Goal: Navigation & Orientation: Find specific page/section

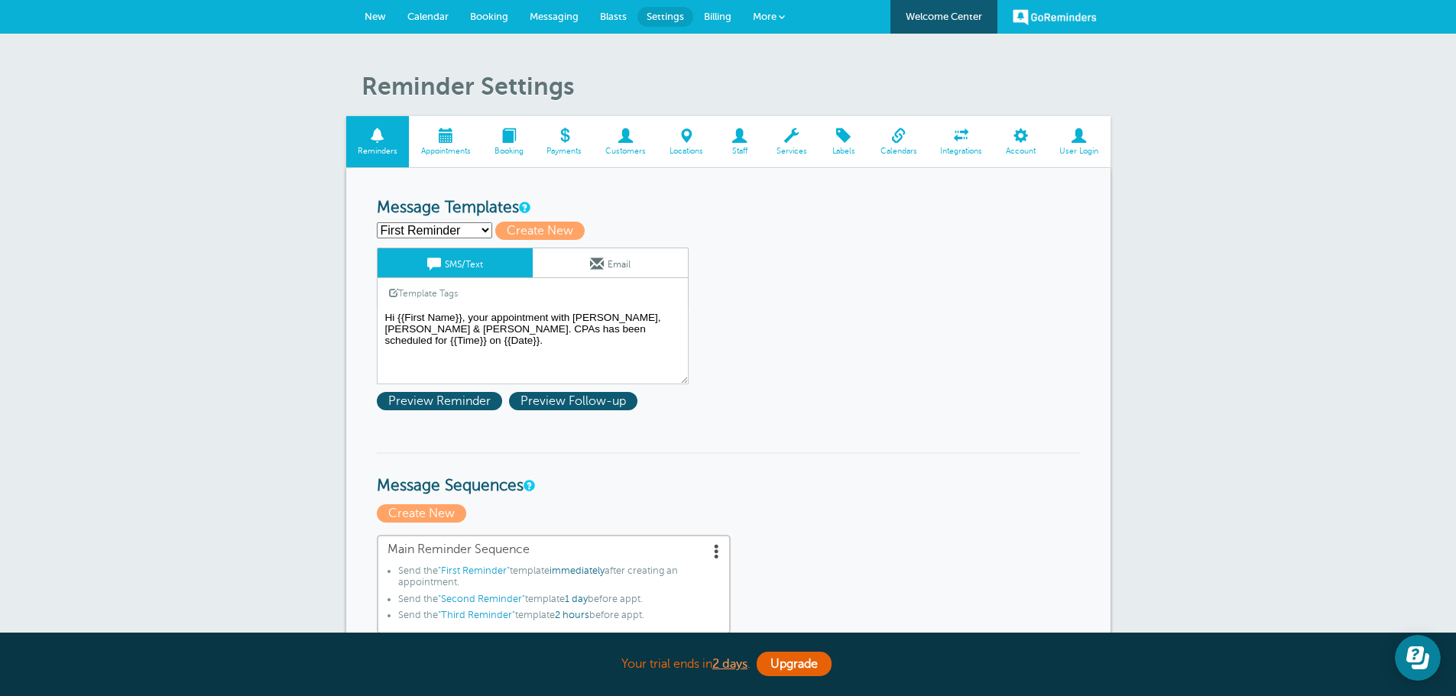
click at [939, 15] on link "Welcome Center" at bounding box center [943, 17] width 107 height 34
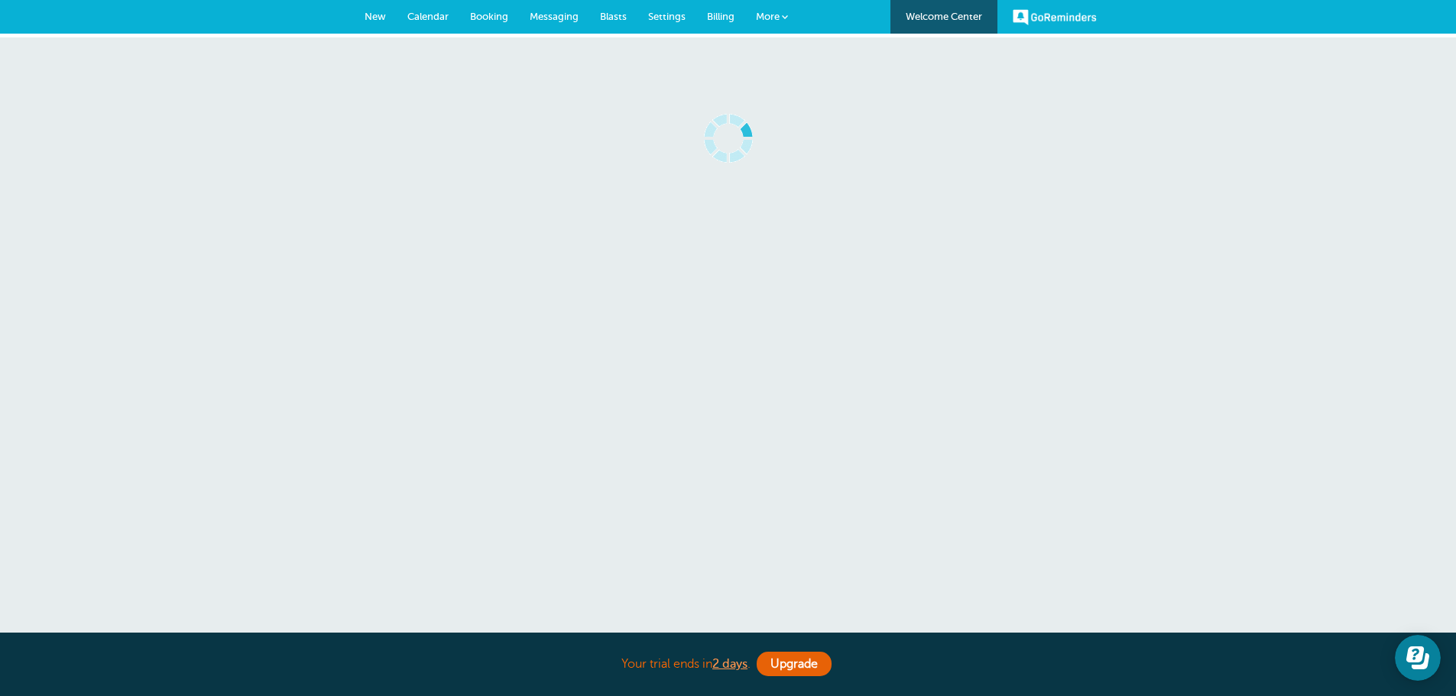
click at [555, 14] on span "Messaging" at bounding box center [554, 16] width 49 height 11
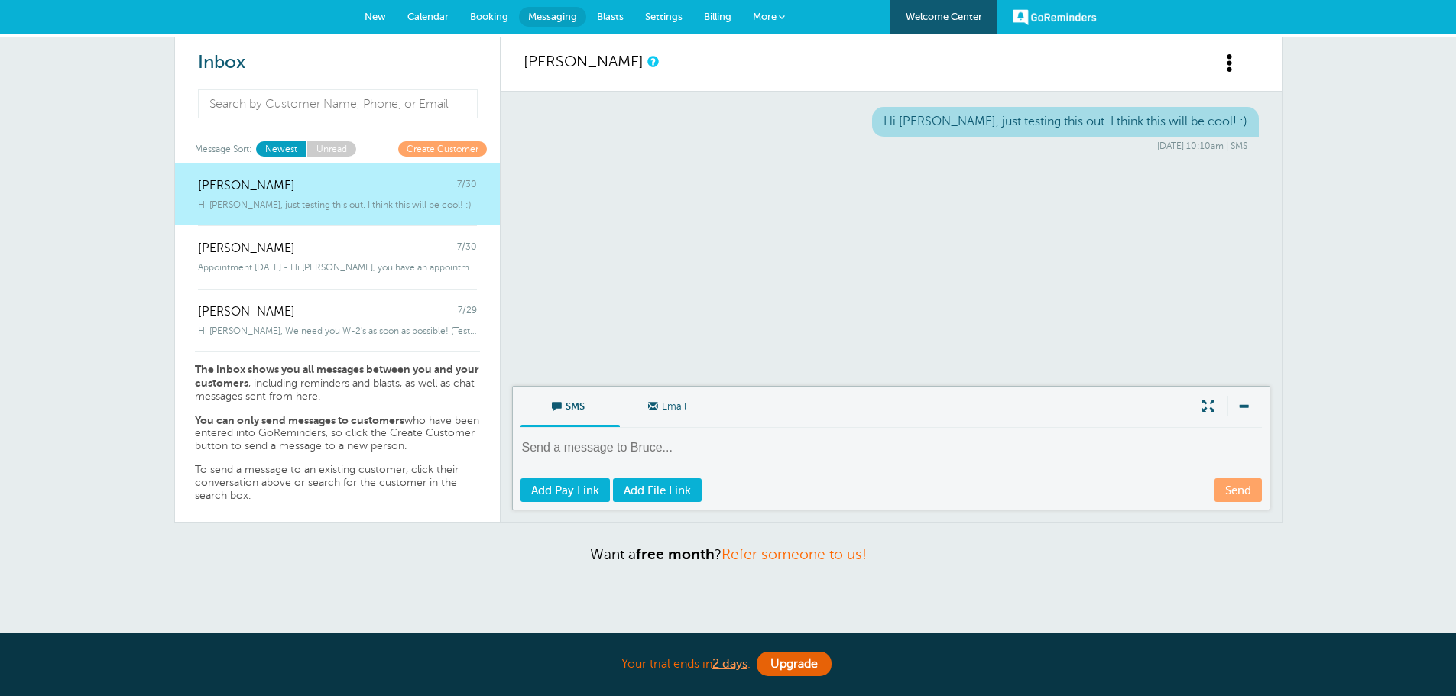
click at [554, 15] on span "Messaging" at bounding box center [552, 16] width 49 height 11
click at [1051, 11] on link "GoReminders" at bounding box center [1054, 17] width 84 height 34
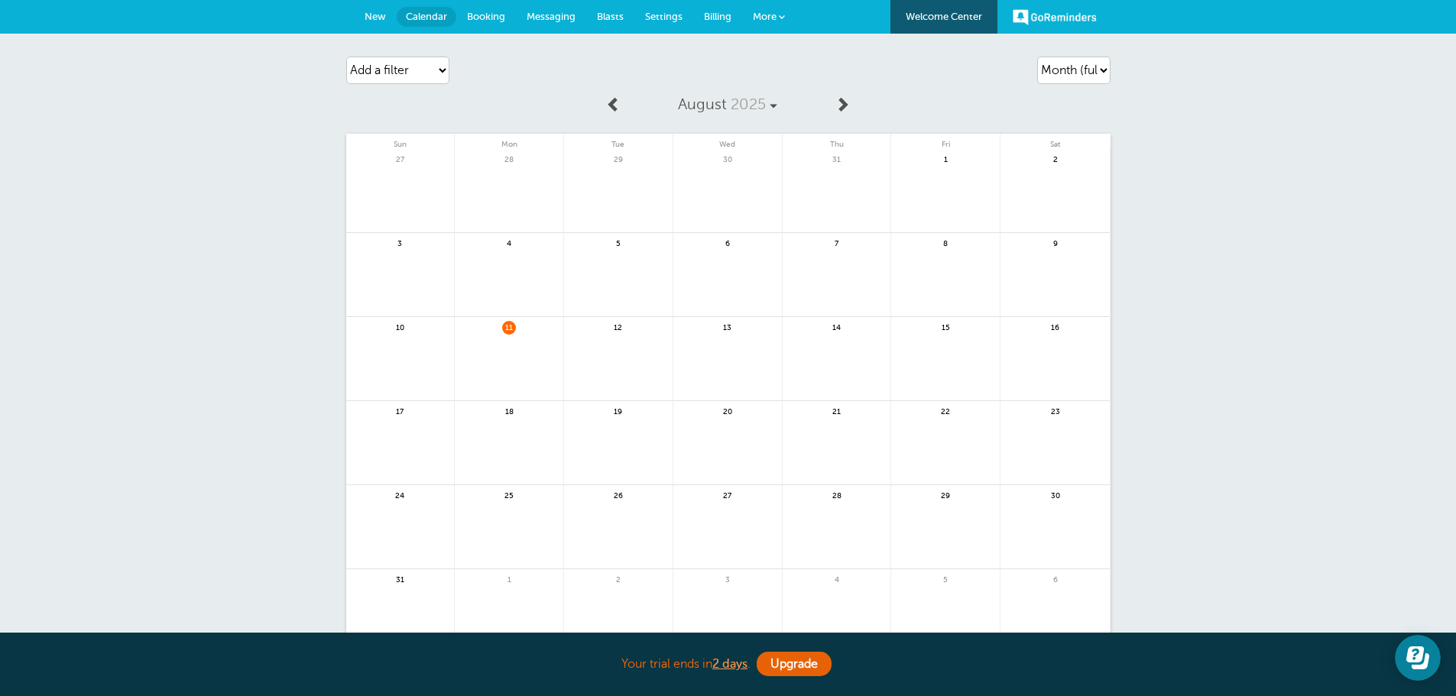
click at [947, 12] on link "Welcome Center" at bounding box center [943, 17] width 107 height 34
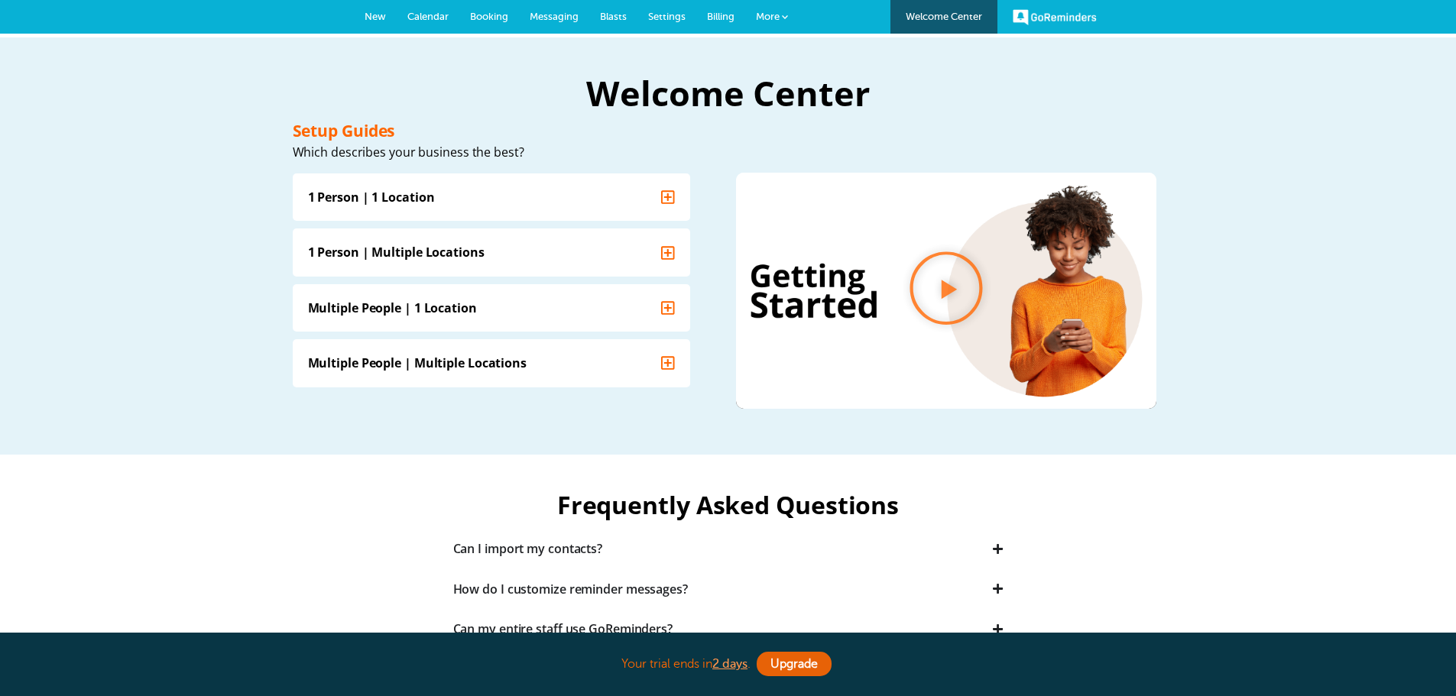
click at [768, 11] on span "More" at bounding box center [768, 16] width 24 height 11
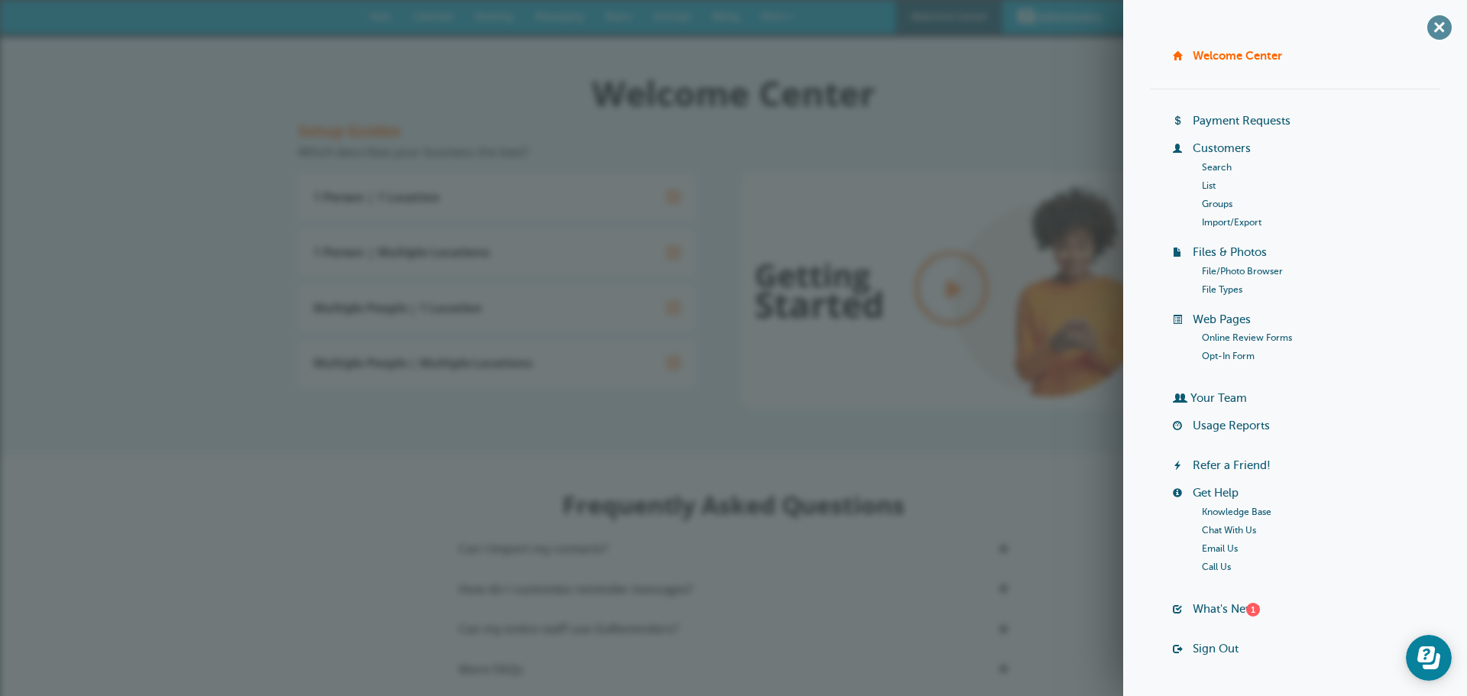
click at [1423, 24] on span "+" at bounding box center [1439, 27] width 34 height 34
